Goal: Task Accomplishment & Management: Use online tool/utility

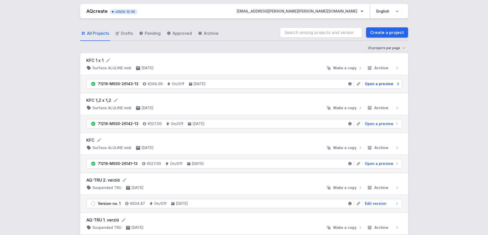
click at [379, 84] on span "Open a preview" at bounding box center [379, 83] width 29 height 5
select select "3000"
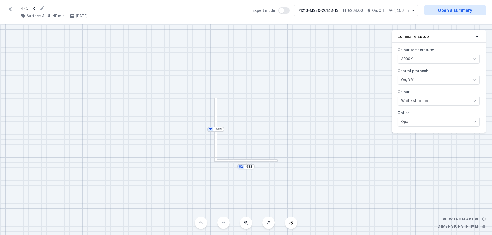
click at [10, 9] on icon at bounding box center [10, 9] width 3 height 4
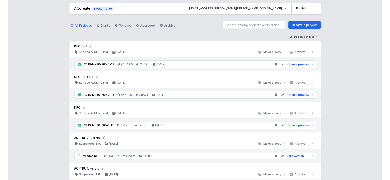
scroll to position [26, 0]
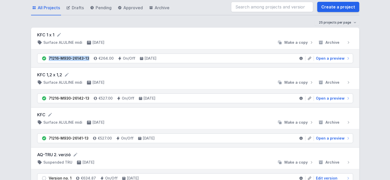
drag, startPoint x: 88, startPoint y: 59, endPoint x: 47, endPoint y: 60, distance: 40.8
click at [47, 60] on li "71216-M930-26143-13 €264.00 On/Off [DATE] Open a preview" at bounding box center [194, 58] width 315 height 9
copy div "71216-M930-26143-13"
click at [160, 121] on div at bounding box center [191, 122] width 167 height 5
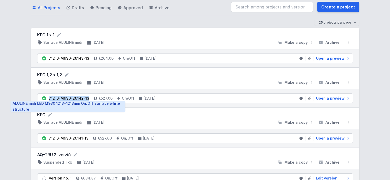
drag, startPoint x: 87, startPoint y: 98, endPoint x: 48, endPoint y: 96, distance: 39.2
click at [48, 96] on li "71216-M930-26142-13 €527.00 On/Off [DATE] Open a preview" at bounding box center [194, 98] width 315 height 9
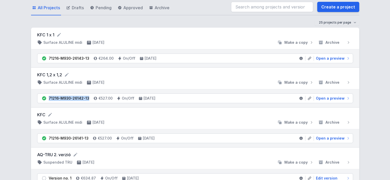
copy div "71216-M930-26142-13"
drag, startPoint x: 7, startPoint y: 49, endPoint x: 22, endPoint y: 66, distance: 22.7
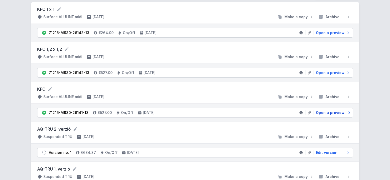
click at [336, 114] on span "Open a preview" at bounding box center [330, 112] width 29 height 5
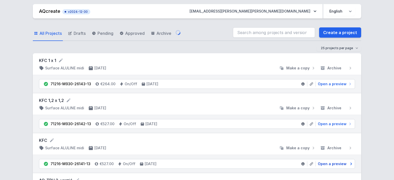
select select "3000"
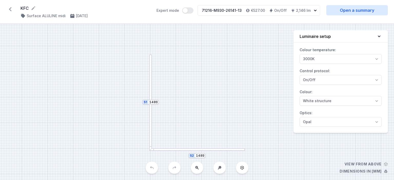
drag, startPoint x: 204, startPoint y: 11, endPoint x: 239, endPoint y: 13, distance: 35.4
click at [239, 13] on div "71216-M930-26141-13 €527.00 On/Off 2,146 lm" at bounding box center [255, 10] width 115 height 10
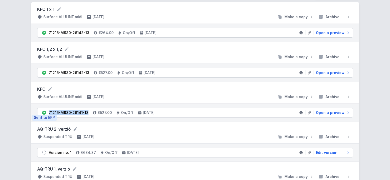
drag, startPoint x: 78, startPoint y: 113, endPoint x: 43, endPoint y: 113, distance: 34.8
click at [43, 113] on li "71216-M930-26141-13 €527.00 On/Off [DATE] Open a preview" at bounding box center [194, 112] width 315 height 9
copy div "71216-M930-26141-13"
